Goal: Purchase product/service

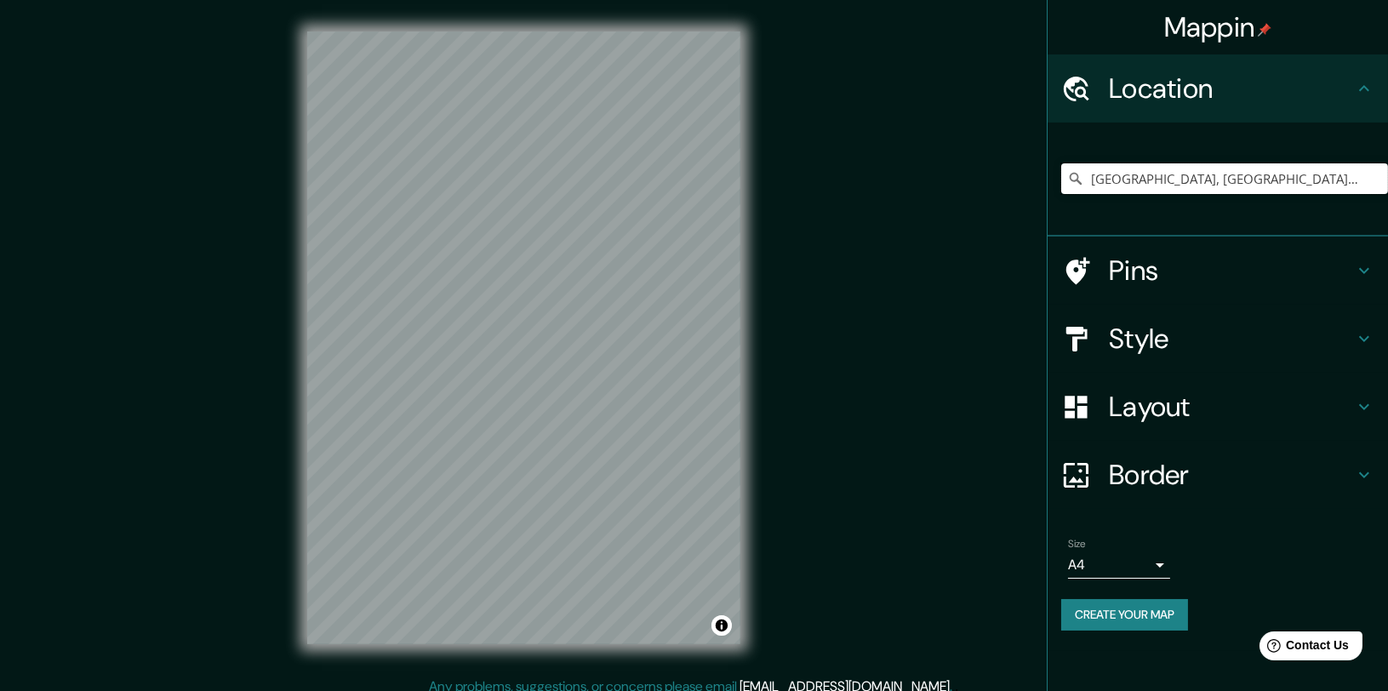
click at [1211, 190] on input "[GEOGRAPHIC_DATA], [GEOGRAPHIC_DATA], [GEOGRAPHIC_DATA], [GEOGRAPHIC_DATA]" at bounding box center [1224, 178] width 327 height 31
click at [1146, 176] on input "[GEOGRAPHIC_DATA], [GEOGRAPHIC_DATA], [GEOGRAPHIC_DATA], [GEOGRAPHIC_DATA]" at bounding box center [1224, 178] width 327 height 31
drag, startPoint x: 1089, startPoint y: 170, endPoint x: 1400, endPoint y: 151, distance: 311.9
click at [1387, 151] on html "Mappin Location [GEOGRAPHIC_DATA], [GEOGRAPHIC_DATA], [GEOGRAPHIC_DATA], [GEOGR…" at bounding box center [694, 345] width 1388 height 691
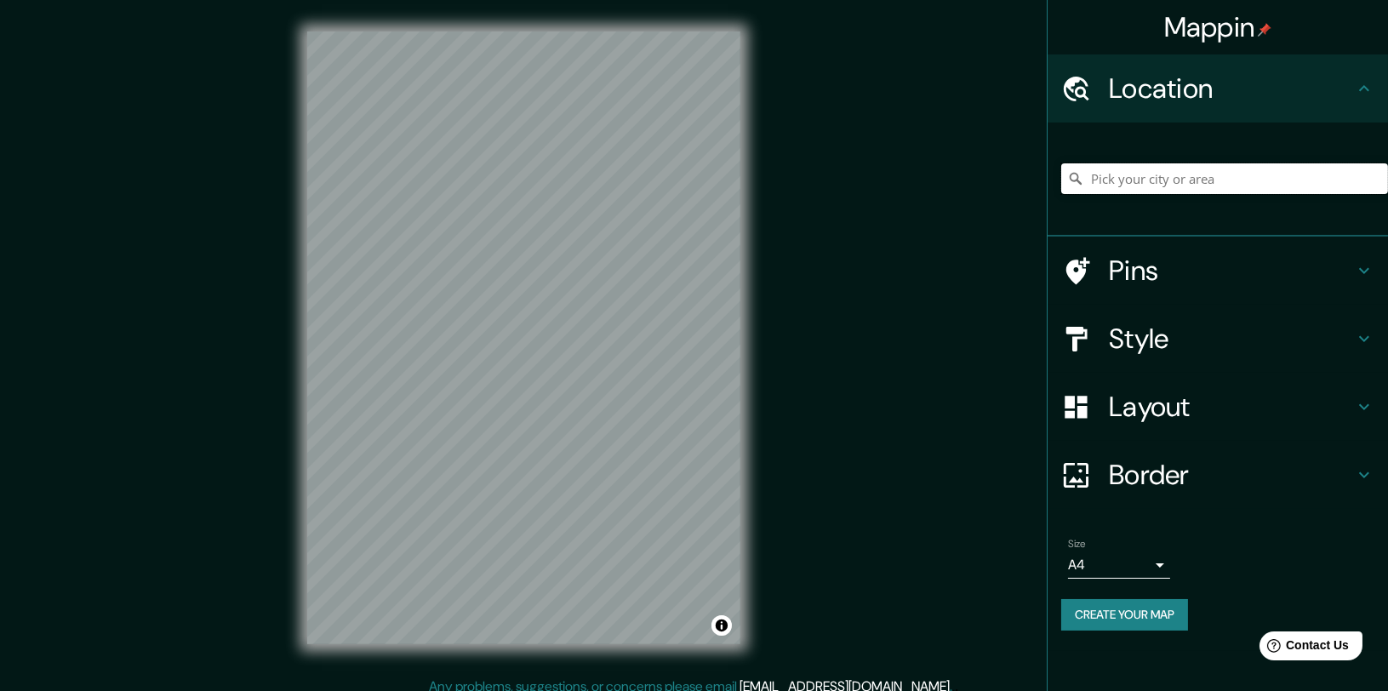
scroll to position [0, 0]
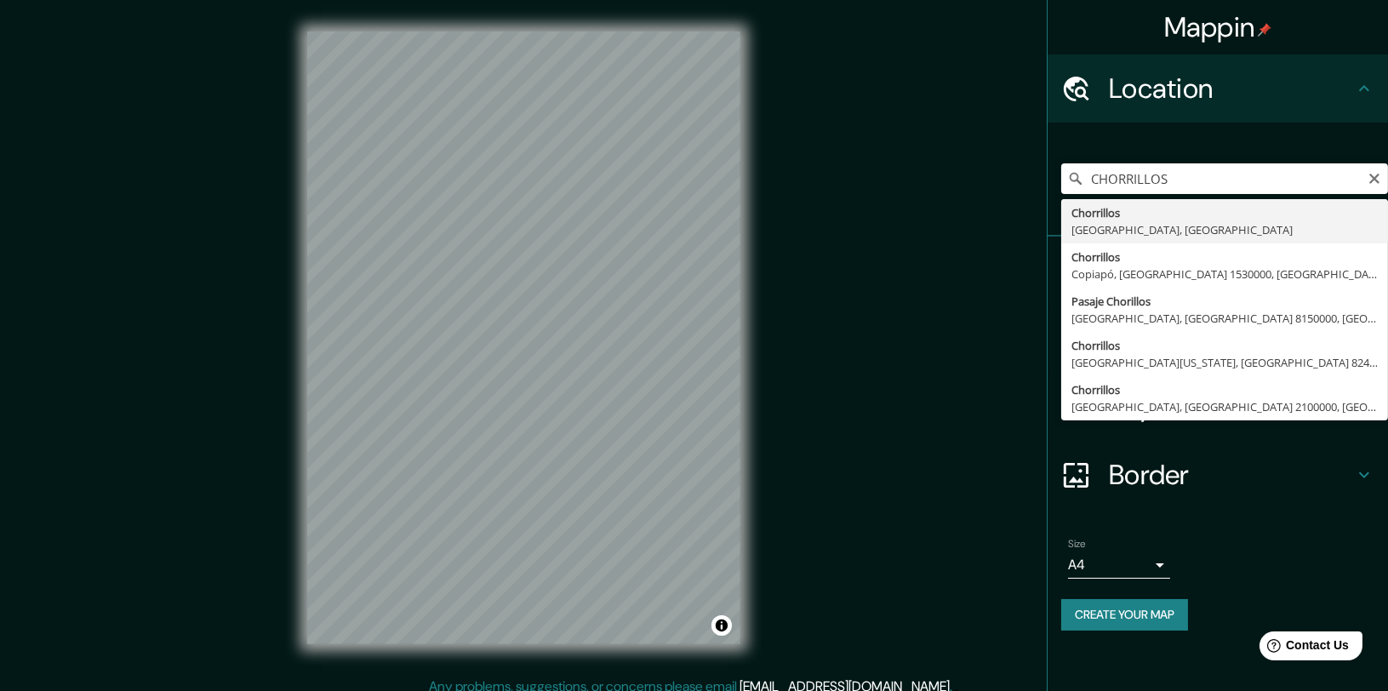
type input "Chorrillos, [GEOGRAPHIC_DATA], [GEOGRAPHIC_DATA]"
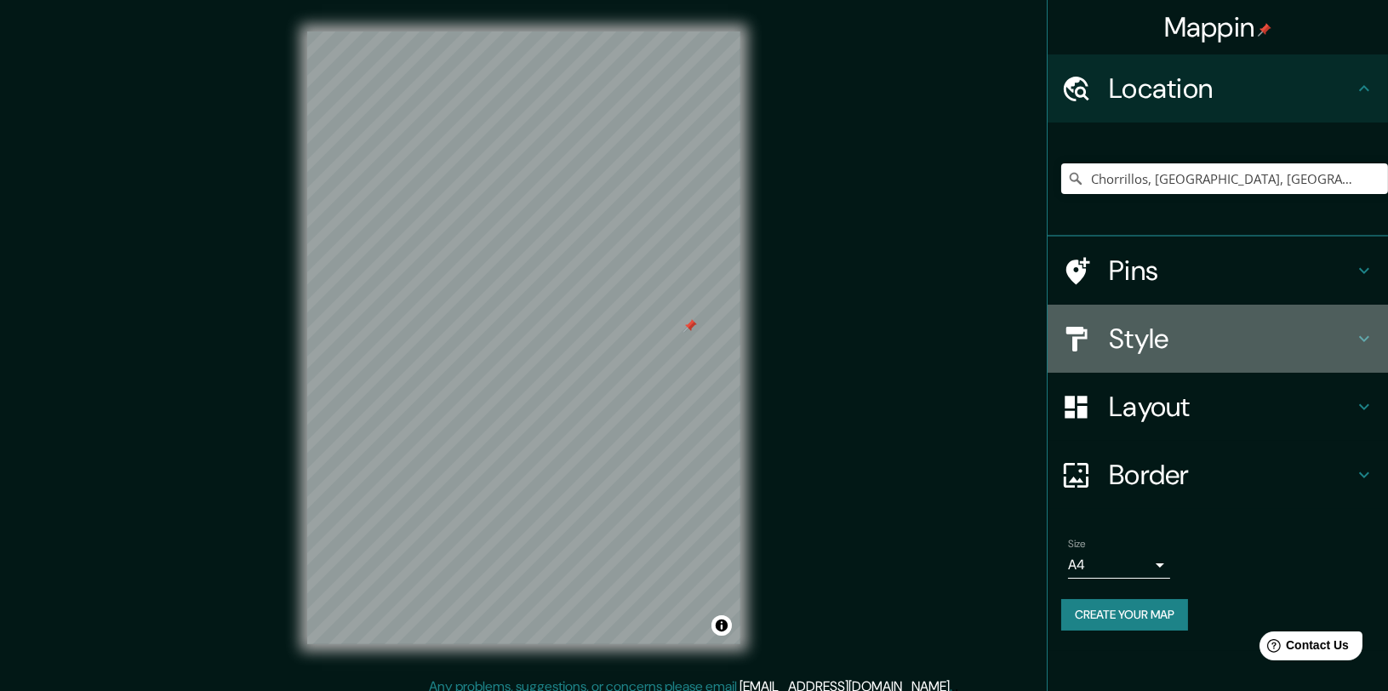
click at [1268, 340] on h4 "Style" at bounding box center [1231, 339] width 245 height 34
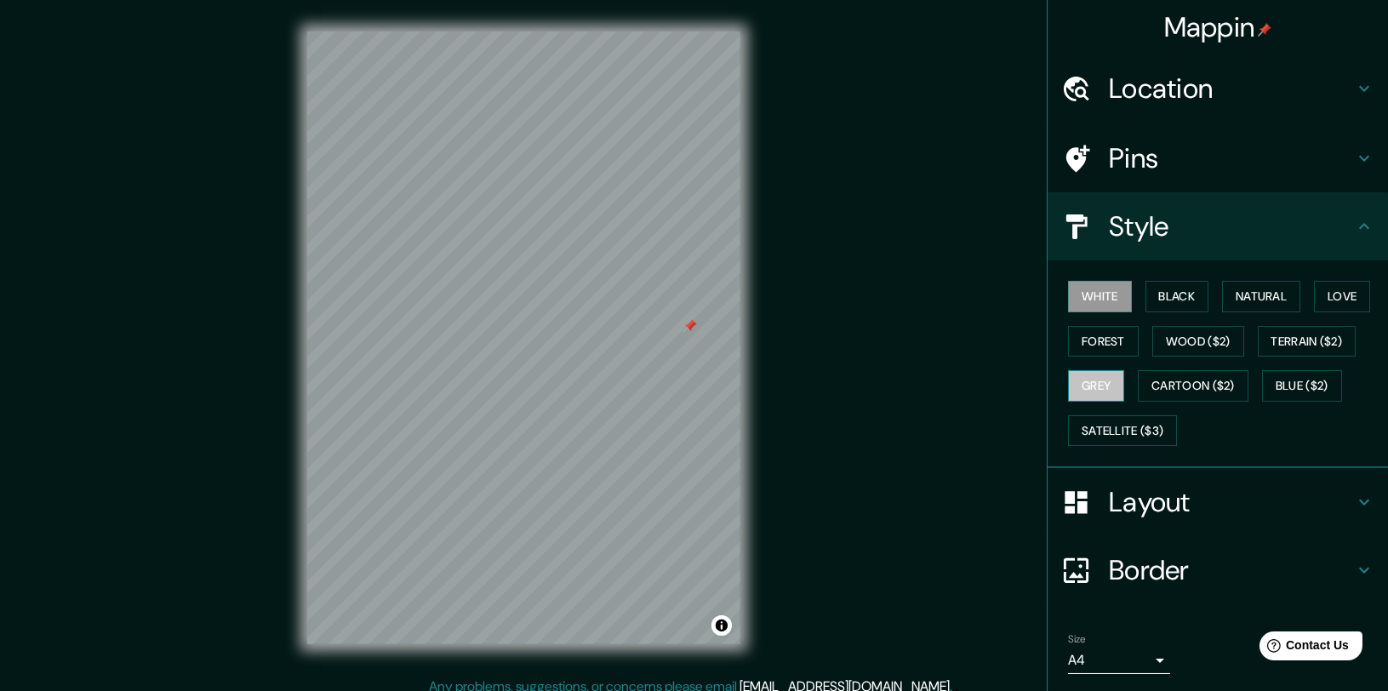
click at [1087, 384] on button "Grey" at bounding box center [1096, 385] width 56 height 31
click at [1203, 391] on button "Cartoon ($2)" at bounding box center [1192, 385] width 111 height 31
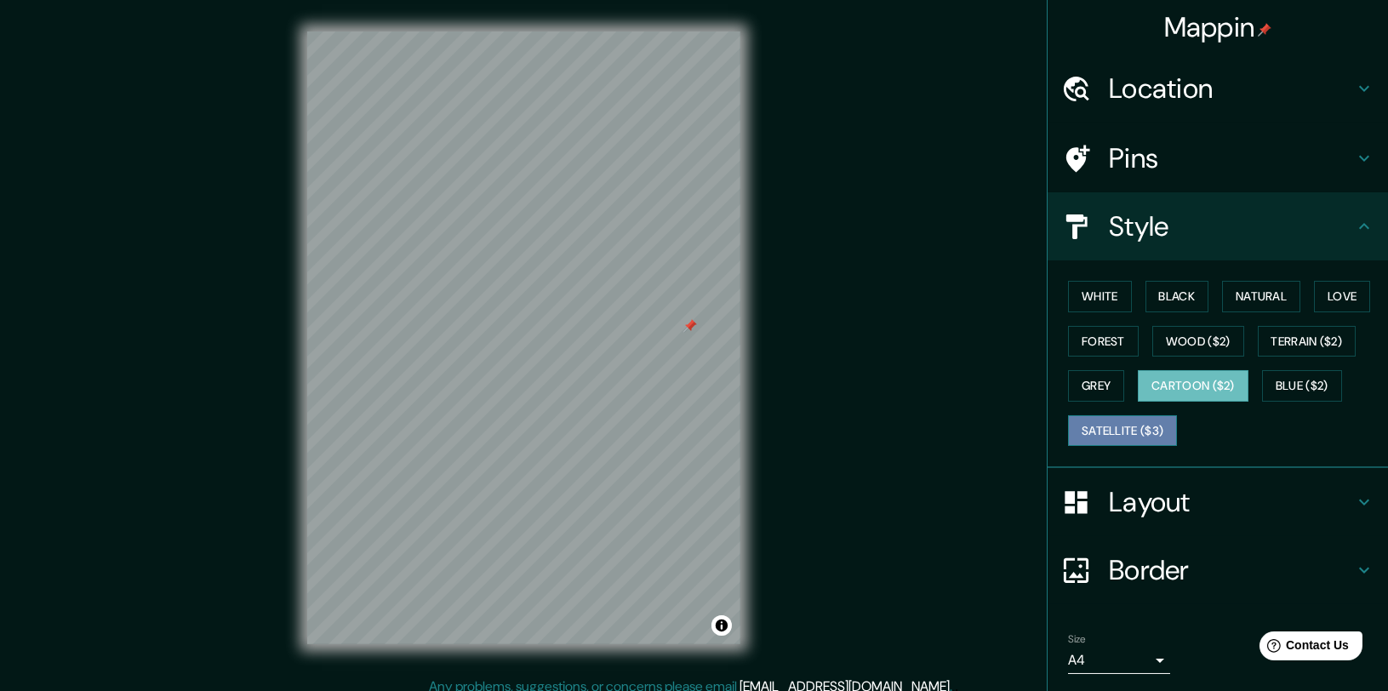
click at [1130, 415] on button "Satellite ($3)" at bounding box center [1122, 430] width 109 height 31
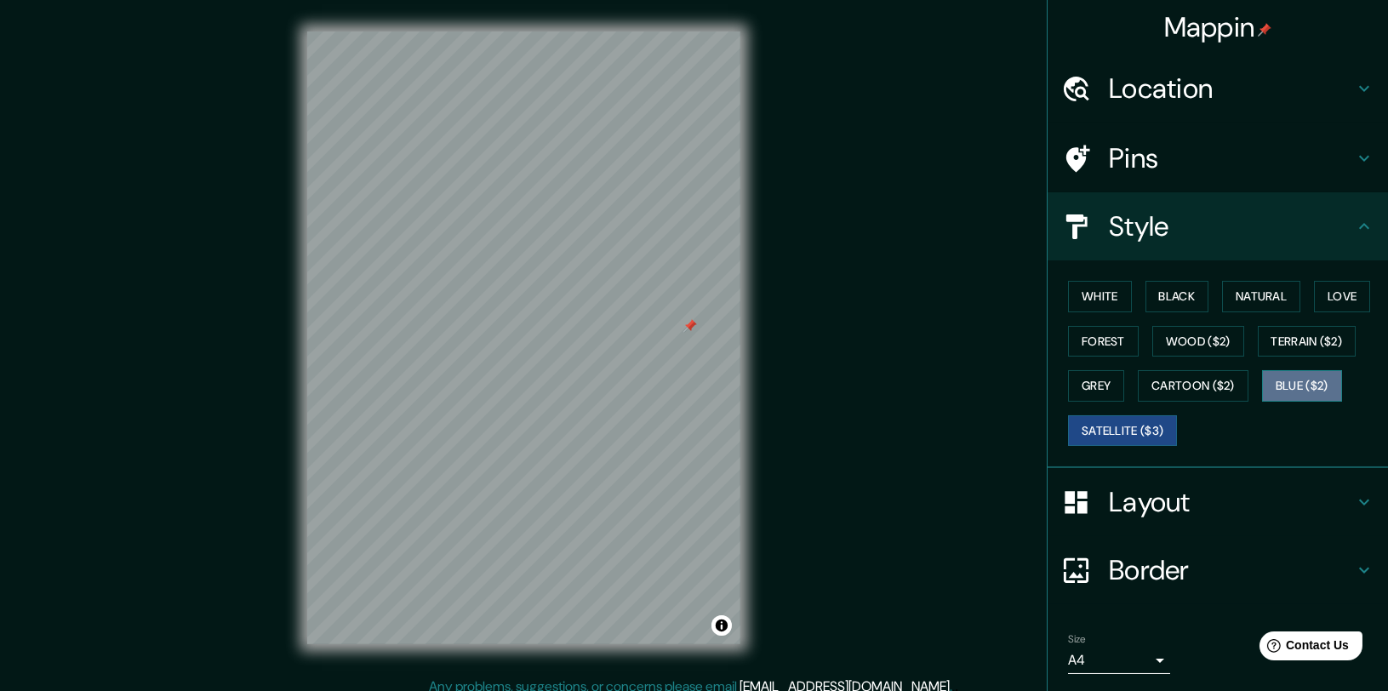
click at [1318, 392] on button "Blue ($2)" at bounding box center [1302, 385] width 80 height 31
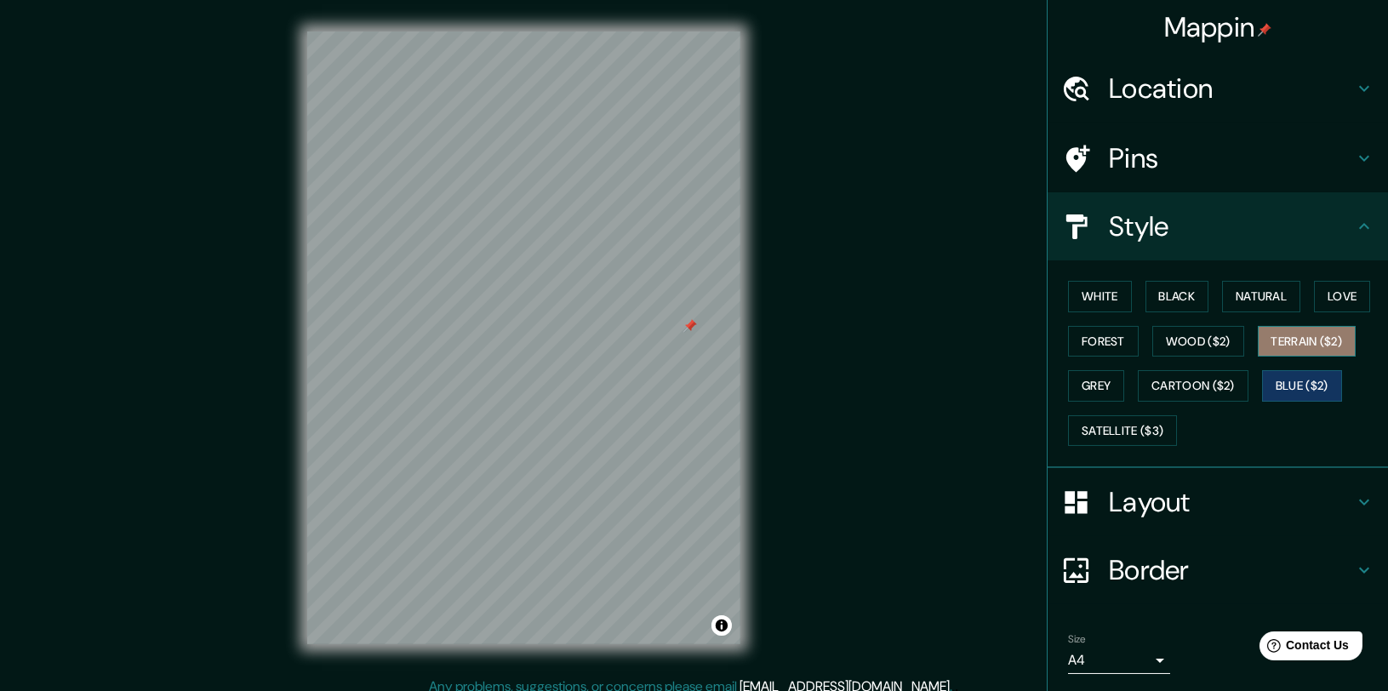
click at [1304, 338] on button "Terrain ($2)" at bounding box center [1306, 341] width 99 height 31
click at [1188, 343] on button "Wood ($2)" at bounding box center [1198, 341] width 92 height 31
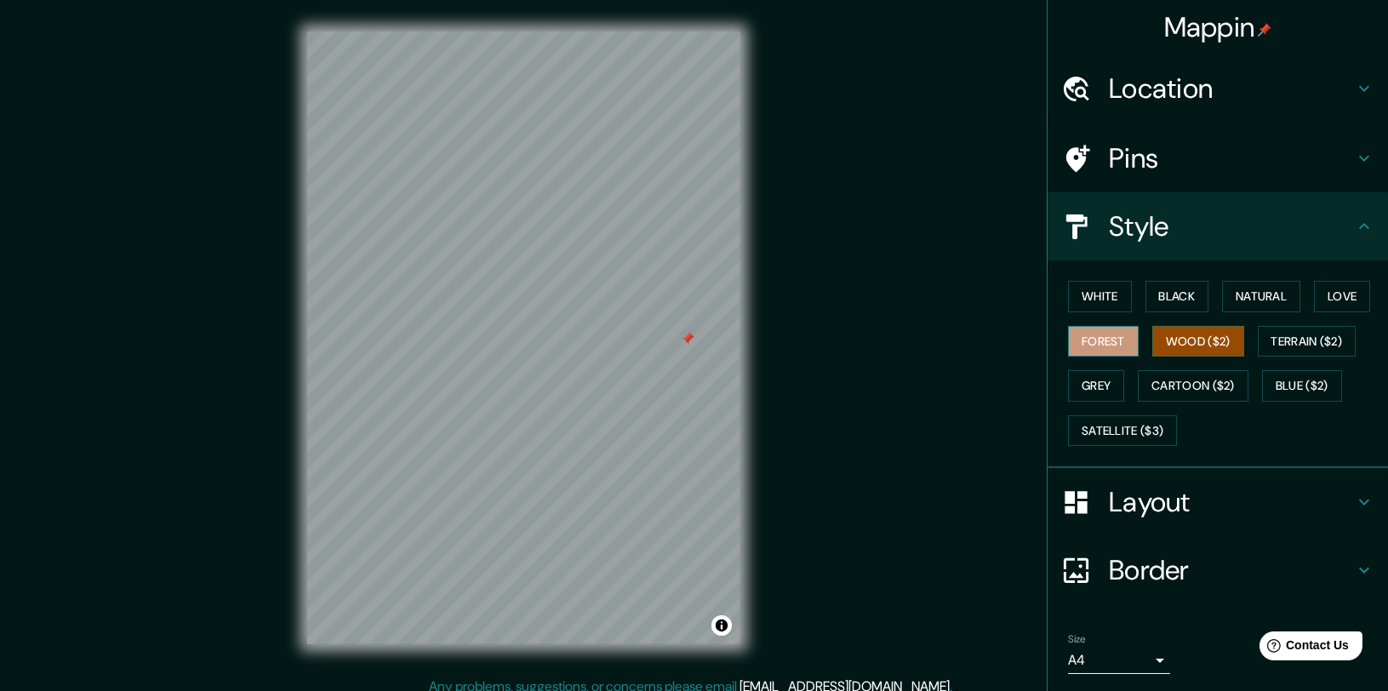
click at [1118, 339] on button "Forest" at bounding box center [1103, 341] width 71 height 31
click at [1279, 329] on button "Terrain ($2)" at bounding box center [1306, 341] width 99 height 31
click at [1305, 313] on div "White Black Natural Love Forest Wood ($2) Terrain ($2) Grey Cartoon ($2) Blue (…" at bounding box center [1224, 363] width 327 height 179
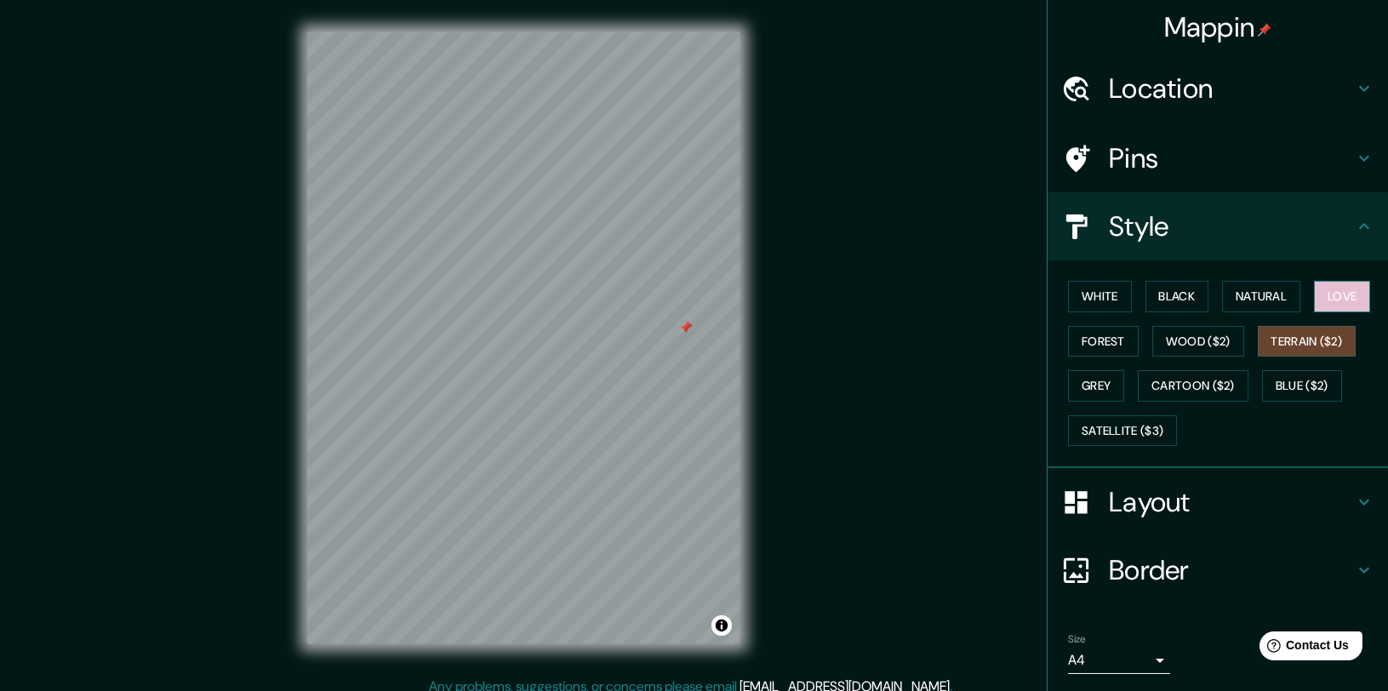
click at [1314, 303] on button "Love" at bounding box center [1342, 296] width 56 height 31
click at [1251, 298] on button "Natural" at bounding box center [1261, 296] width 78 height 31
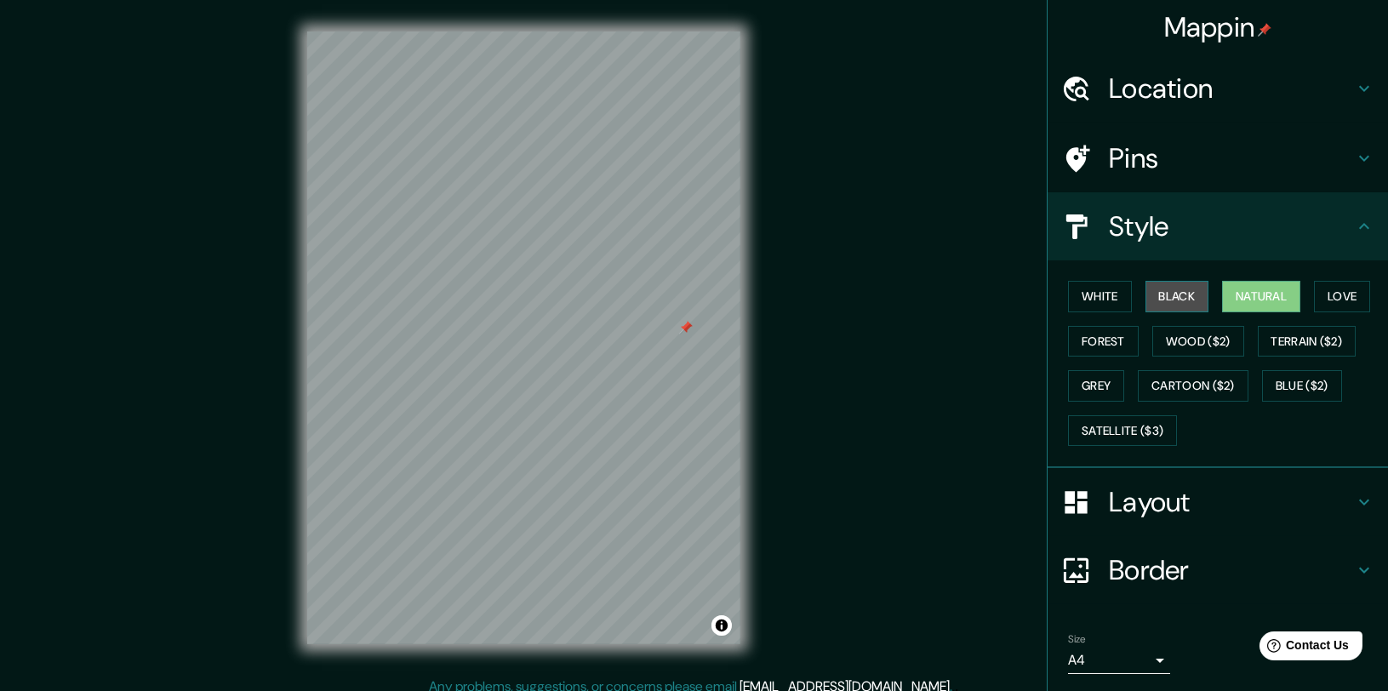
click at [1166, 288] on button "Black" at bounding box center [1177, 296] width 64 height 31
click at [1145, 297] on button "Black" at bounding box center [1177, 296] width 64 height 31
click at [1104, 295] on button "White" at bounding box center [1100, 296] width 64 height 31
click at [1236, 295] on button "Natural" at bounding box center [1261, 296] width 78 height 31
click at [1106, 336] on button "Forest" at bounding box center [1103, 341] width 71 height 31
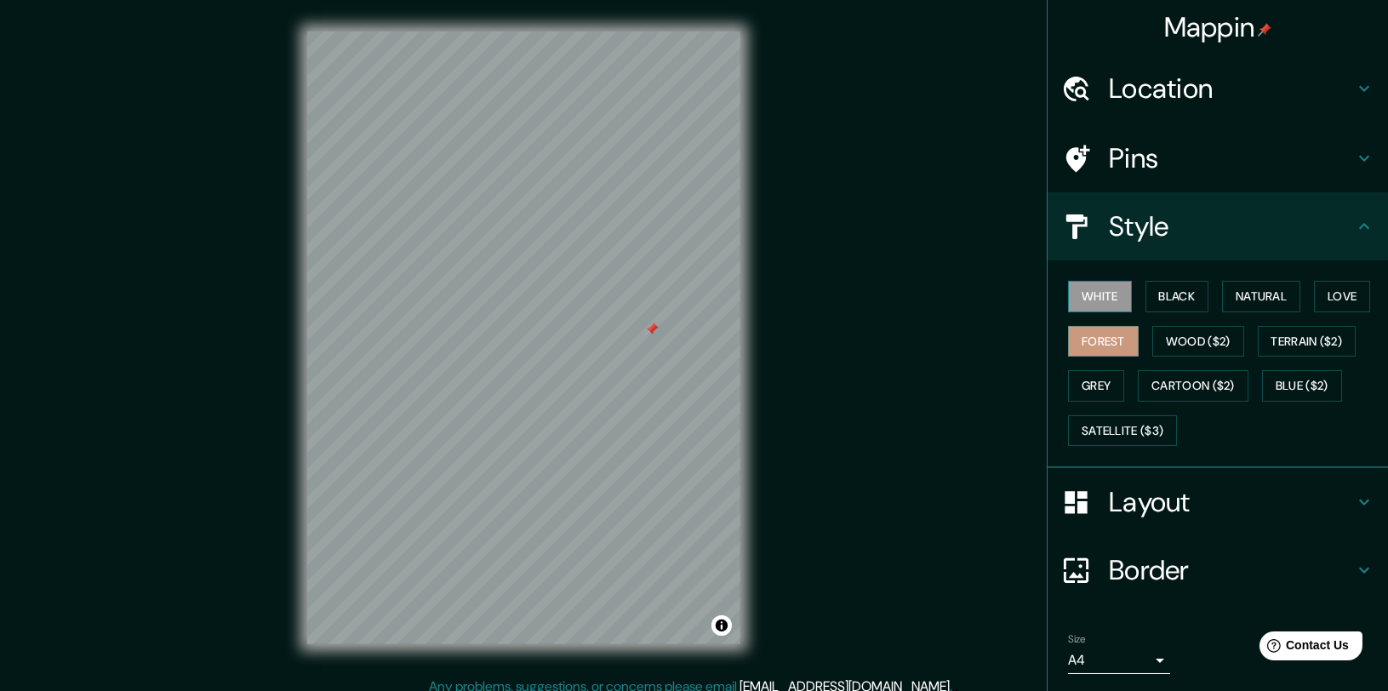
click at [1097, 306] on button "White" at bounding box center [1100, 296] width 64 height 31
click at [1164, 299] on button "Black" at bounding box center [1177, 296] width 64 height 31
click at [1094, 339] on button "Forest" at bounding box center [1103, 341] width 71 height 31
click at [1160, 381] on button "Cartoon ($2)" at bounding box center [1192, 385] width 111 height 31
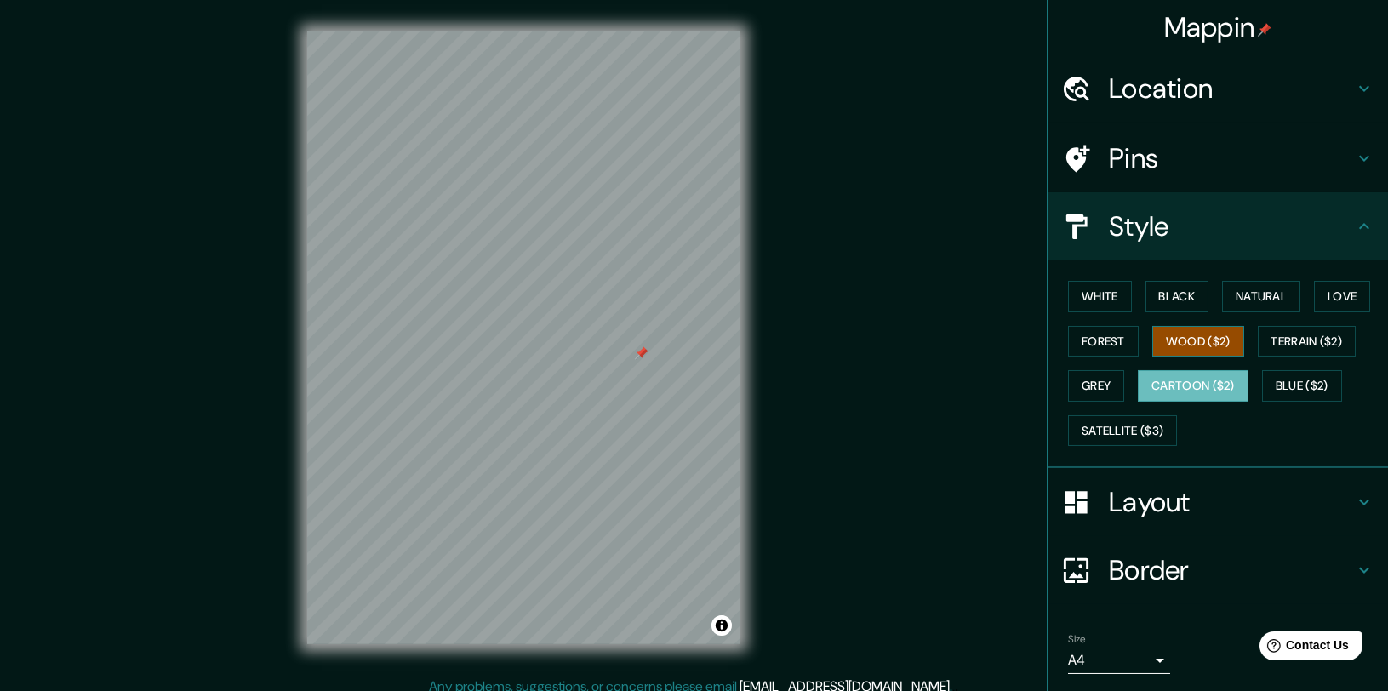
click at [1169, 338] on button "Wood ($2)" at bounding box center [1198, 341] width 92 height 31
click at [1079, 343] on button "Forest" at bounding box center [1103, 341] width 71 height 31
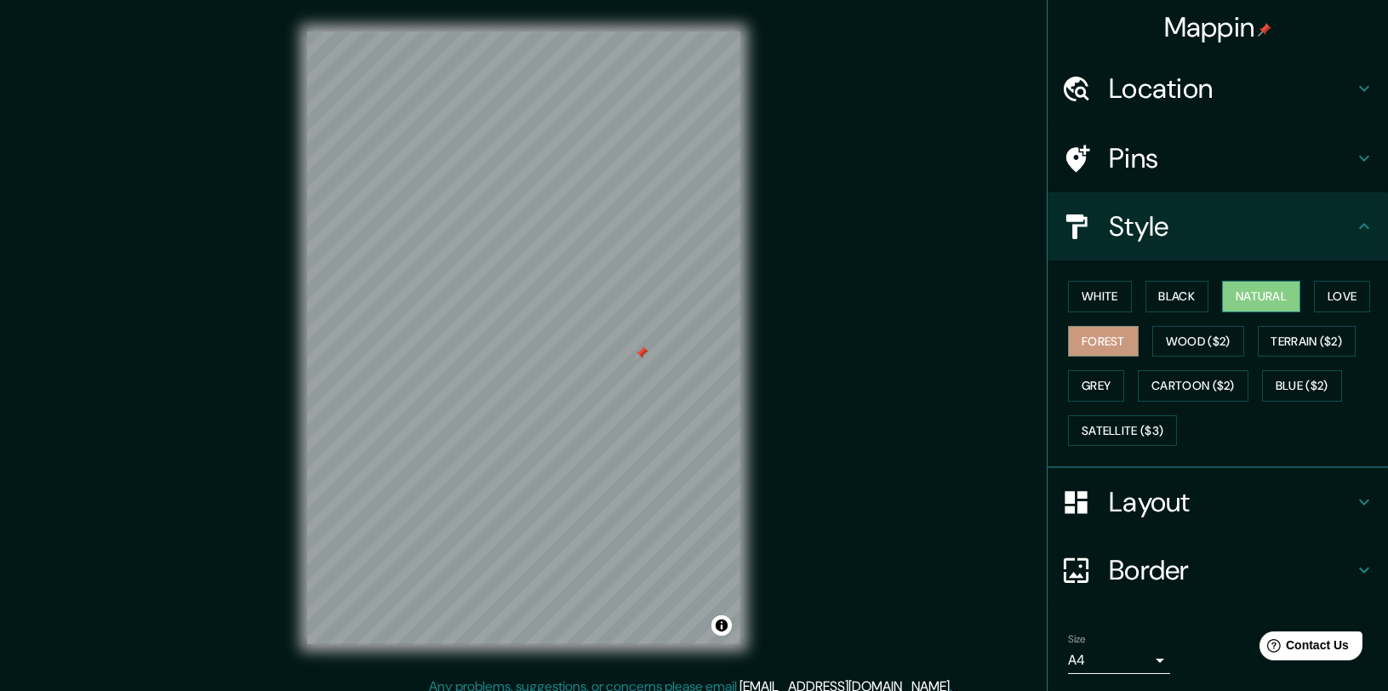
click at [1244, 292] on button "Natural" at bounding box center [1261, 296] width 78 height 31
